Goal: Book appointment/travel/reservation

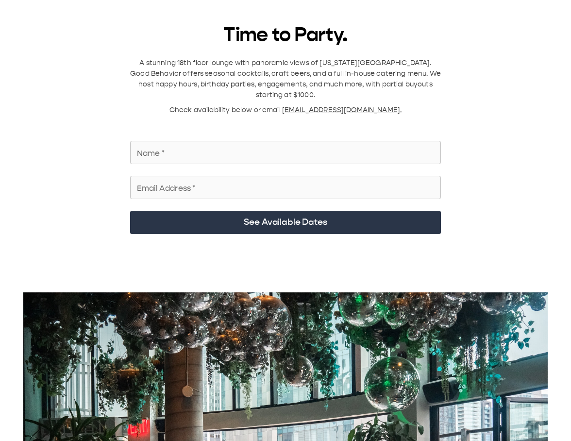
click at [215, 149] on input "Name   *" at bounding box center [285, 152] width 311 height 27
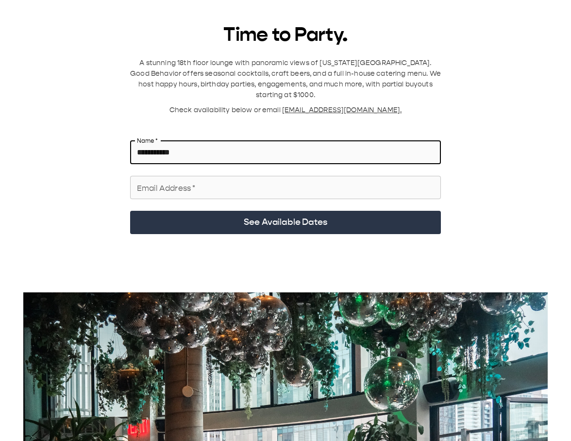
type input "**********"
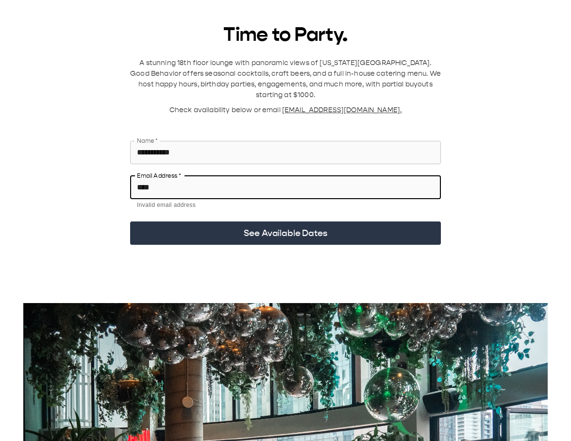
type input "**********"
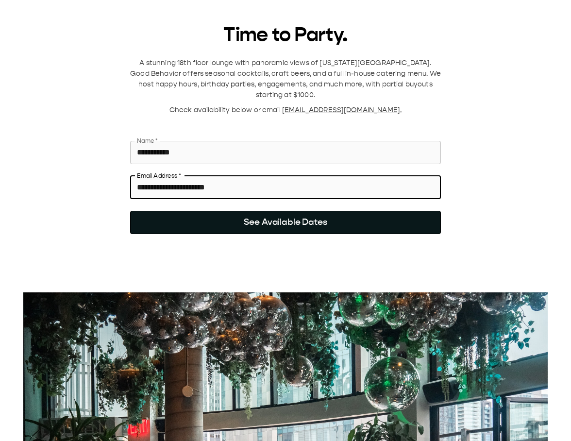
click at [289, 211] on button "See Available Dates" at bounding box center [285, 222] width 311 height 23
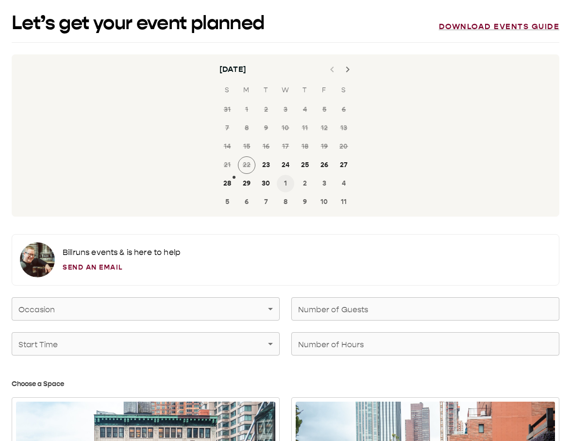
click at [285, 181] on button "1" at bounding box center [285, 183] width 17 height 17
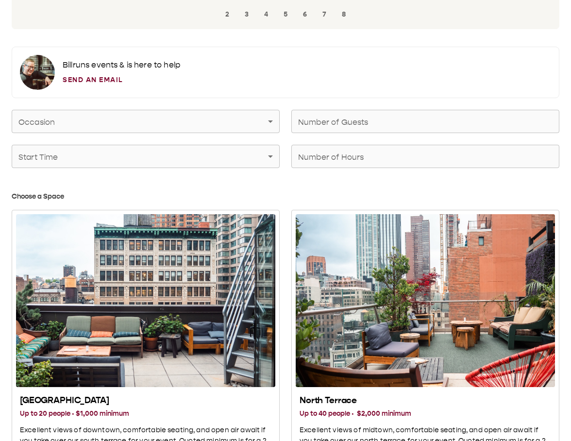
scroll to position [185, 0]
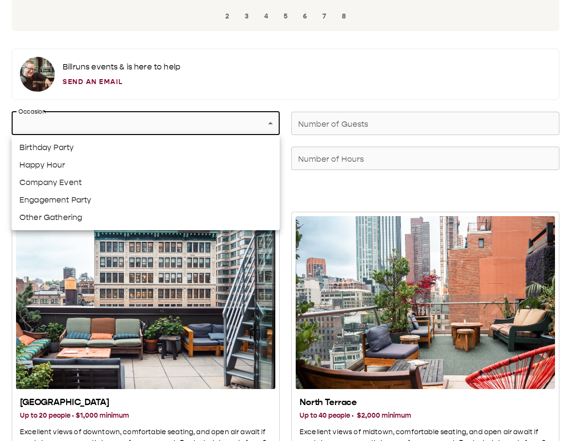
click at [89, 124] on div at bounding box center [285, 220] width 571 height 441
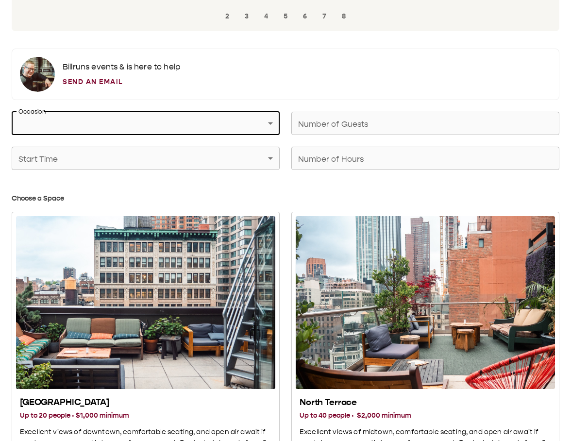
click at [372, 121] on input "Number of Guests" at bounding box center [425, 123] width 268 height 27
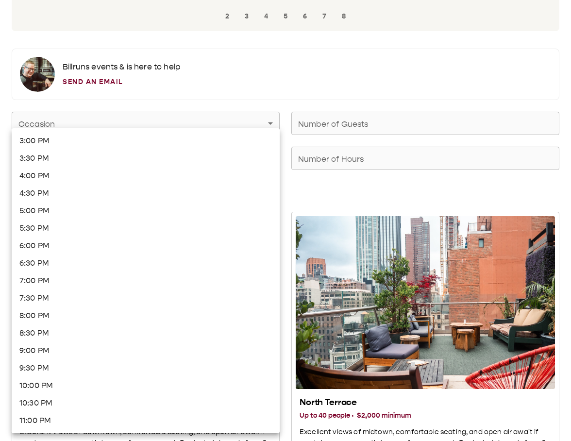
click at [406, 156] on div at bounding box center [285, 220] width 571 height 441
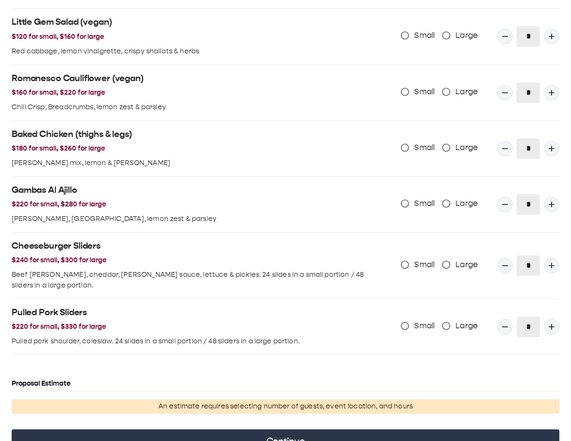
scroll to position [1246, 0]
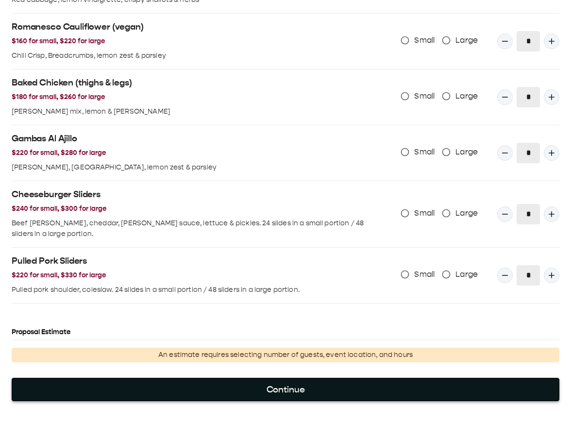
click at [294, 380] on button "Continue" at bounding box center [285, 389] width 547 height 23
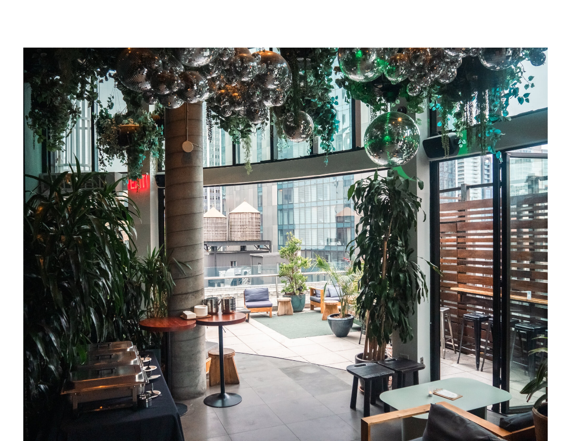
scroll to position [0, 0]
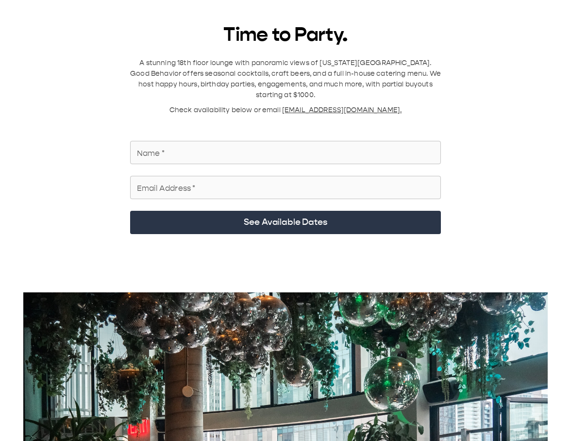
click at [280, 140] on input "Name   *" at bounding box center [285, 152] width 311 height 27
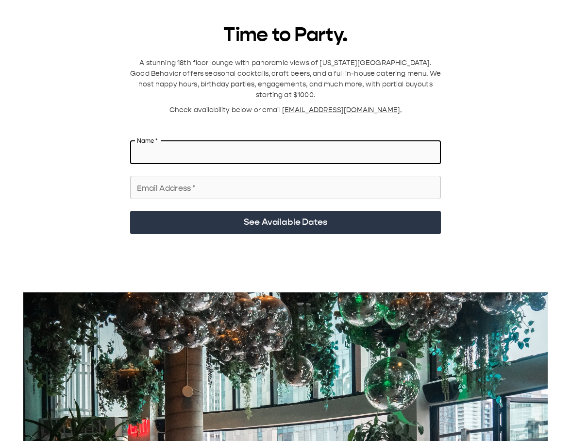
type input "*"
type input "*********"
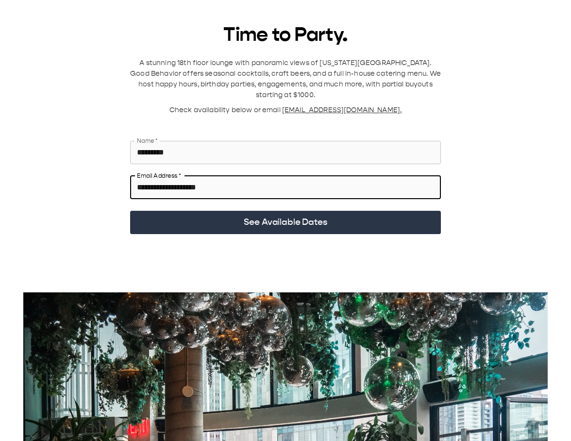
type input "**********"
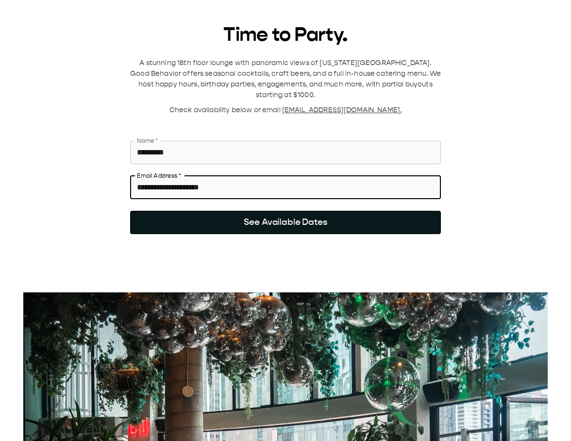
click at [259, 217] on button "See Available Dates" at bounding box center [285, 222] width 311 height 23
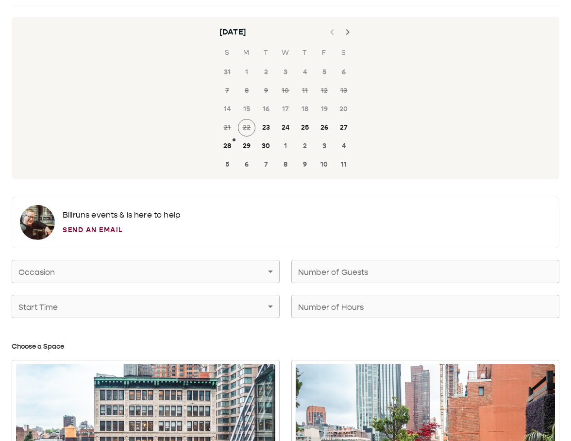
scroll to position [62, 0]
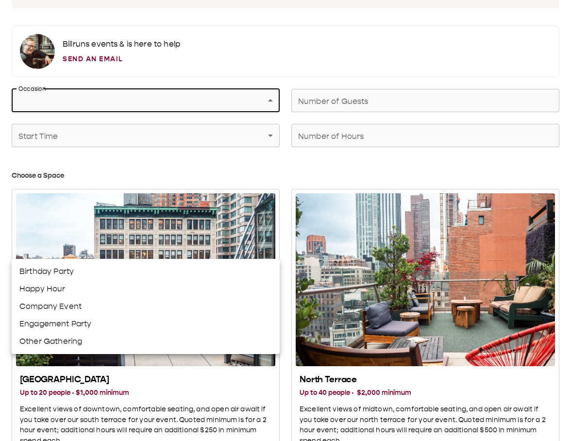
scroll to position [237, 0]
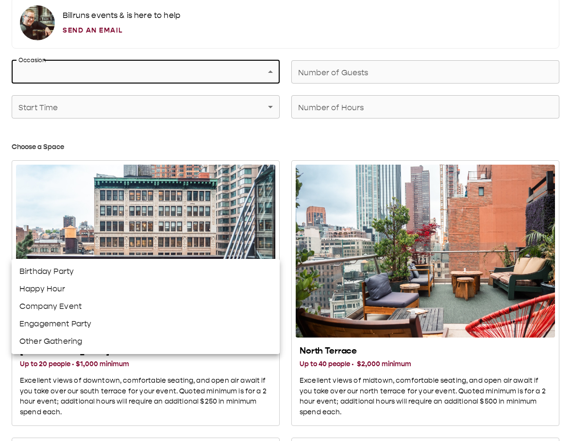
click at [253, 72] on div at bounding box center [285, 220] width 571 height 441
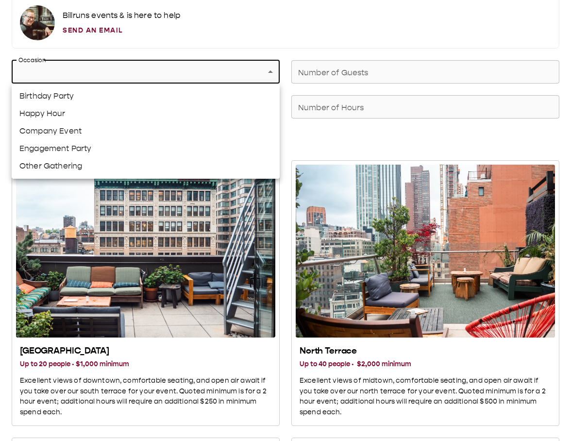
click at [432, 58] on div at bounding box center [285, 220] width 571 height 441
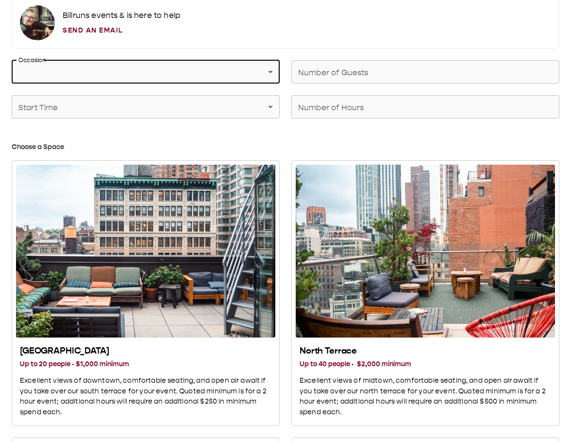
click at [426, 72] on input "Number of Guests" at bounding box center [425, 71] width 268 height 27
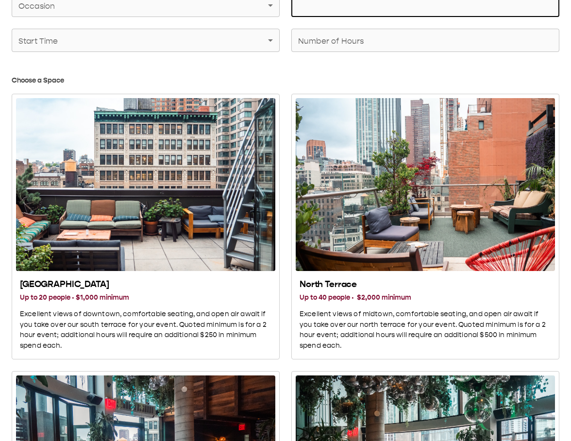
scroll to position [306, 0]
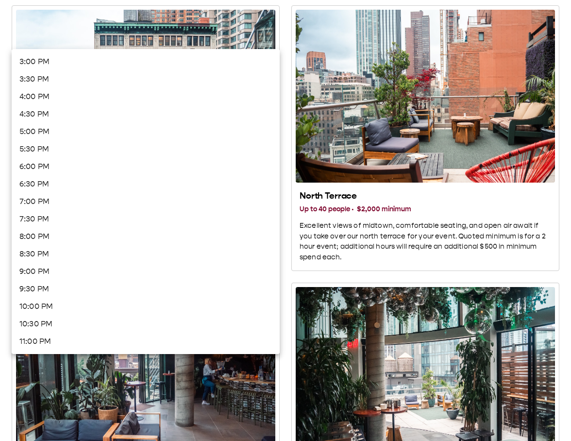
scroll to position [395, 0]
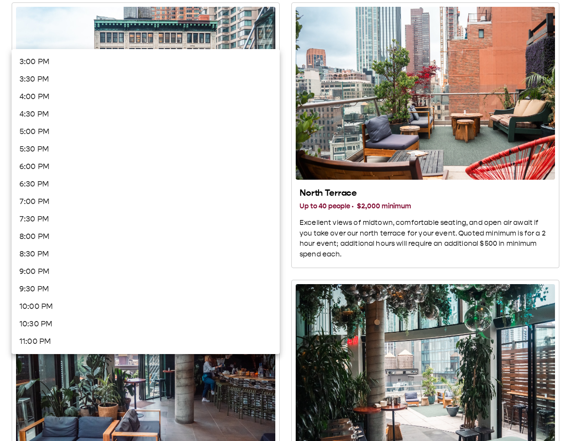
click at [286, 45] on div at bounding box center [285, 220] width 571 height 441
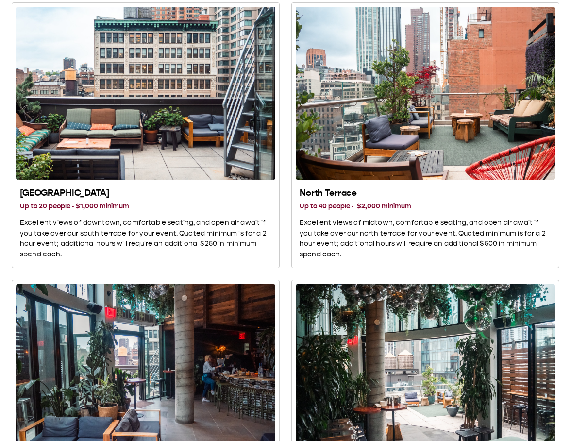
scroll to position [123, 0]
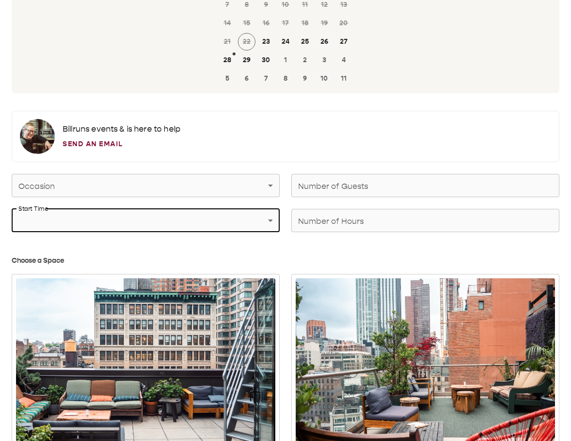
click at [332, 219] on div "Number of Hours Number of Hours" at bounding box center [425, 220] width 268 height 23
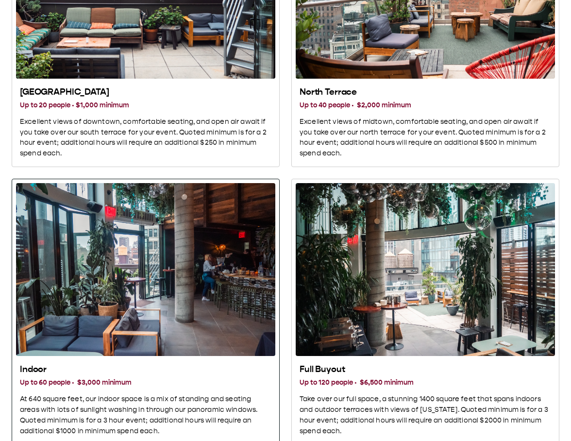
scroll to position [494, 0]
